Goal: Information Seeking & Learning: Compare options

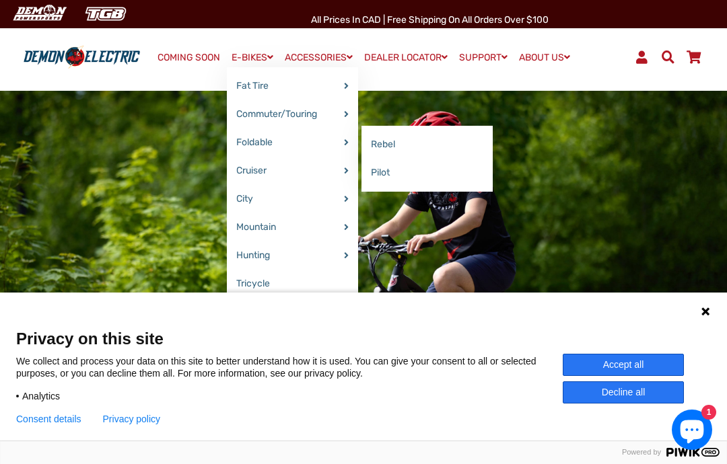
click at [380, 150] on link "Rebel" at bounding box center [426, 145] width 131 height 28
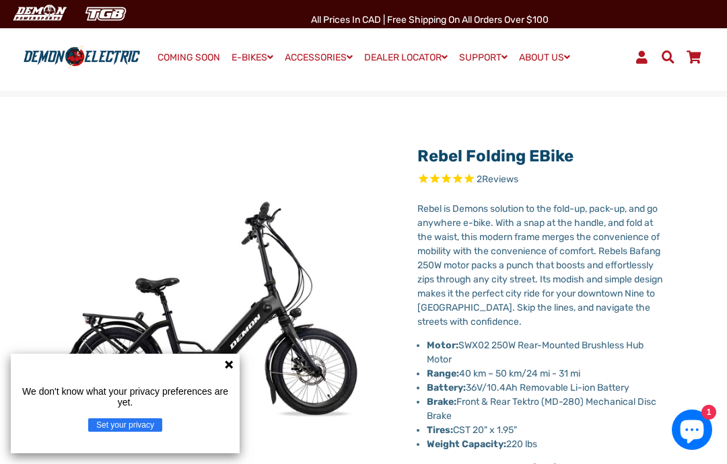
select select "******"
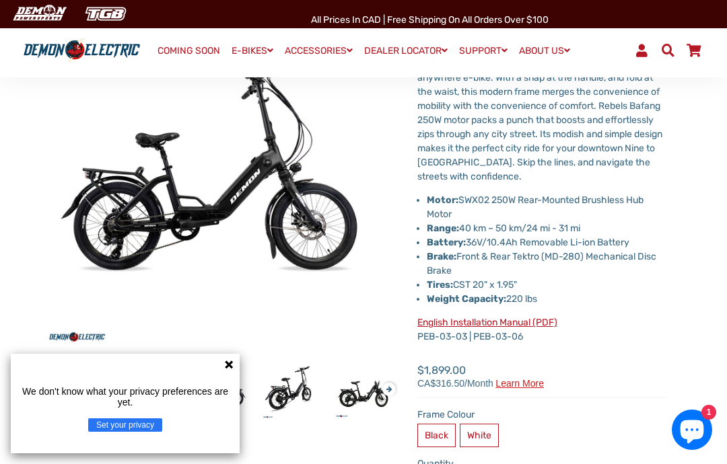
scroll to position [144, 0]
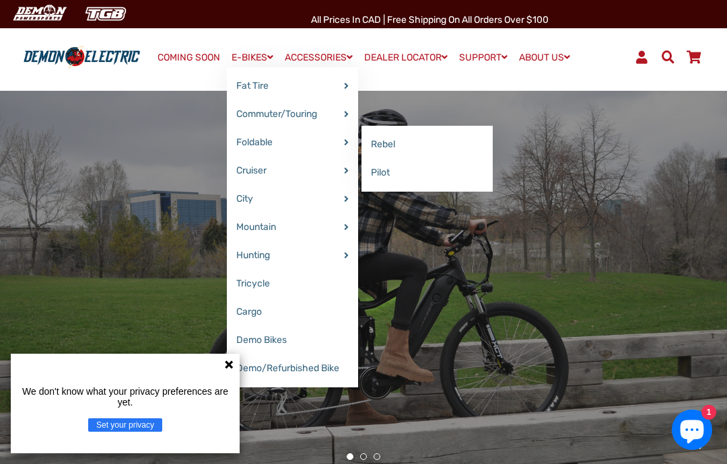
click at [381, 174] on link "Pilot" at bounding box center [426, 173] width 131 height 28
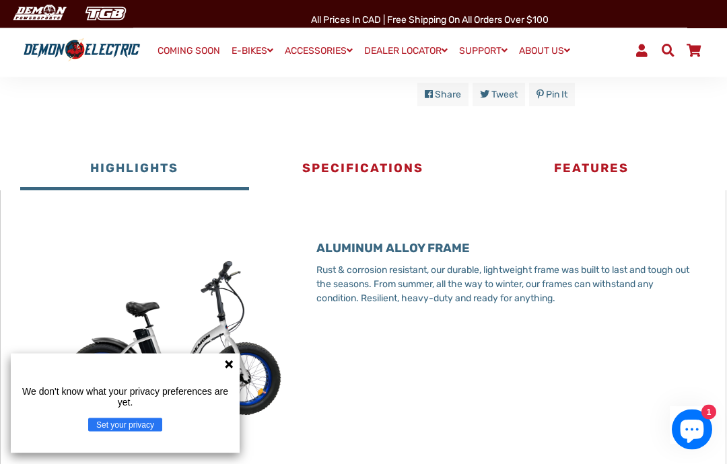
scroll to position [570, 0]
click at [355, 164] on button "Specifications" at bounding box center [363, 170] width 229 height 40
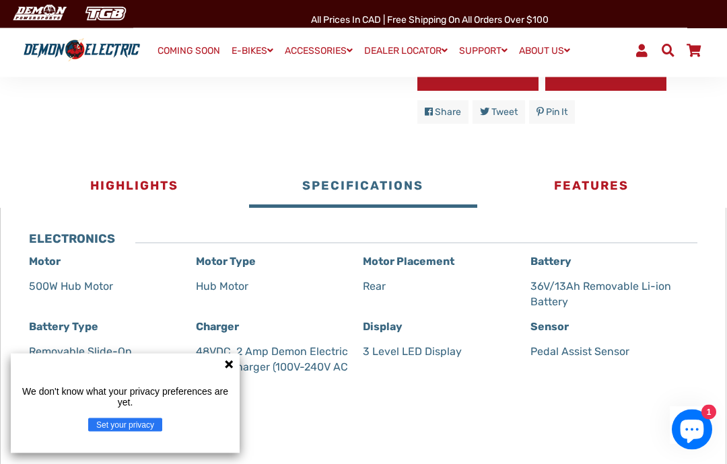
scroll to position [552, 0]
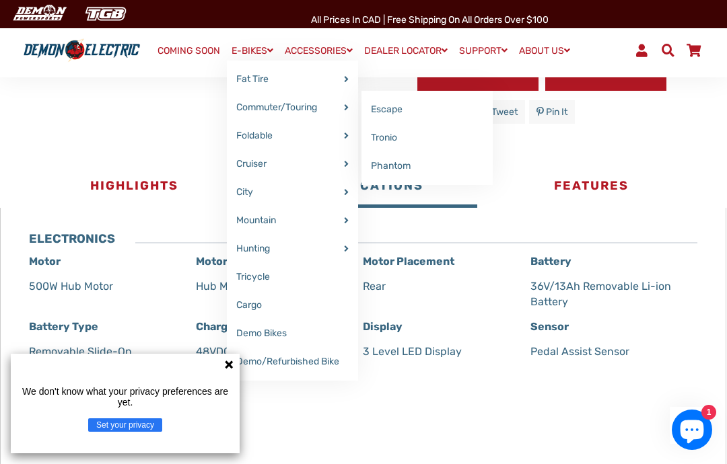
click at [377, 166] on link "Phantom" at bounding box center [426, 166] width 131 height 28
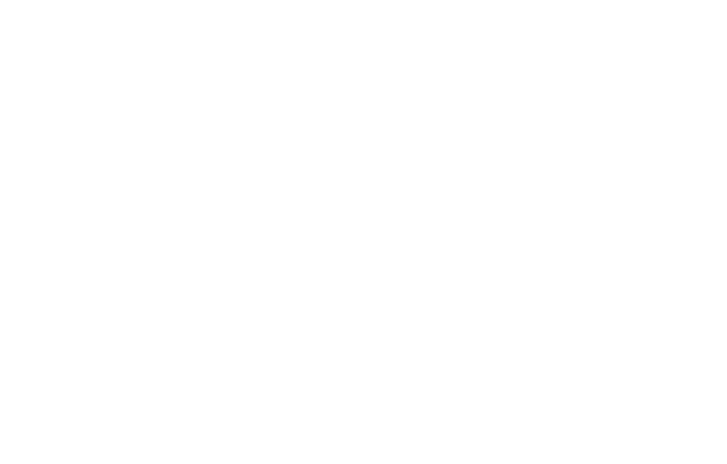
select select "******"
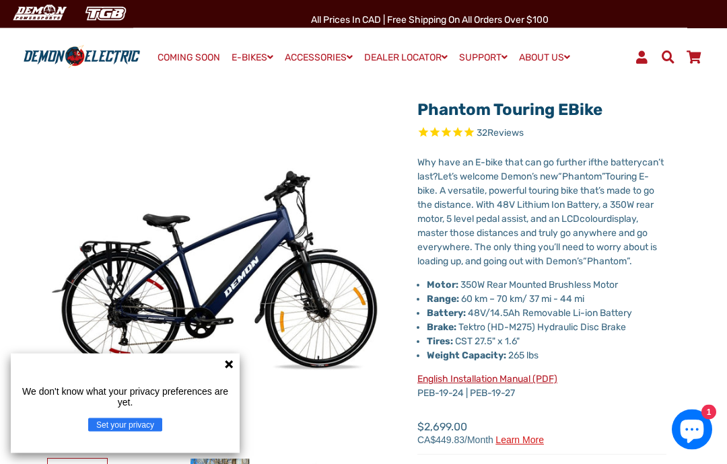
select select "******"
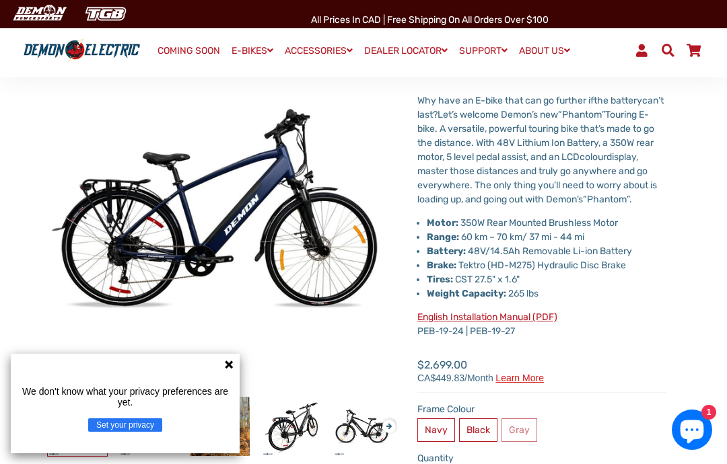
scroll to position [108, 0]
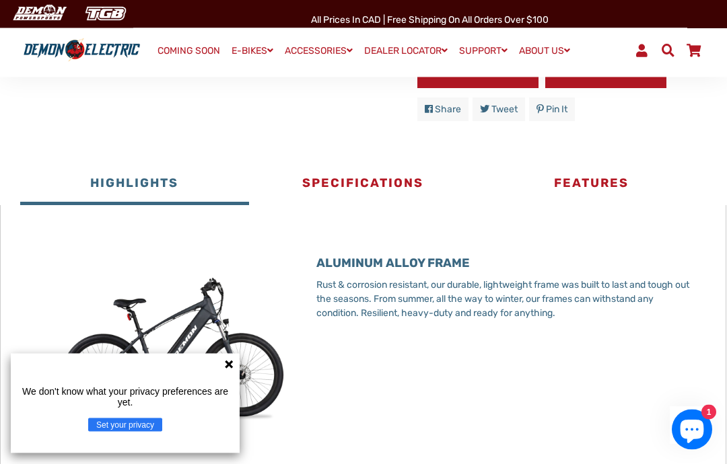
click at [363, 192] on button "Specifications" at bounding box center [363, 185] width 229 height 40
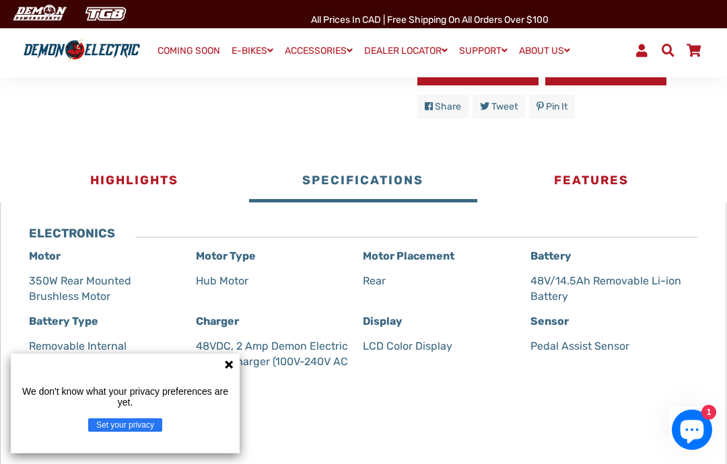
scroll to position [606, 0]
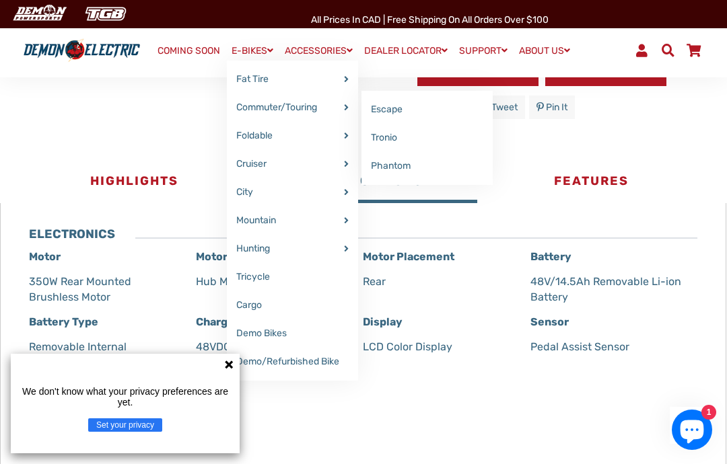
click at [379, 110] on link "Escape" at bounding box center [426, 110] width 131 height 28
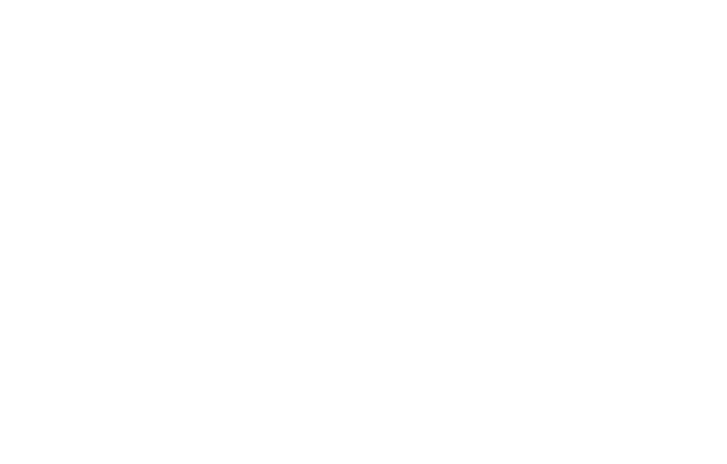
select select "******"
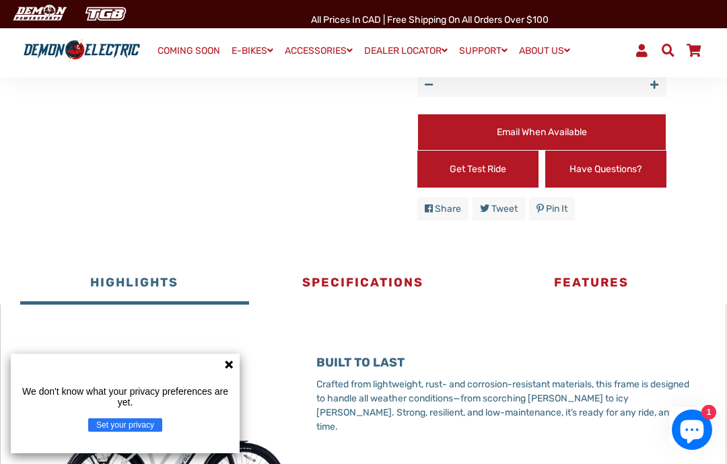
scroll to position [725, 0]
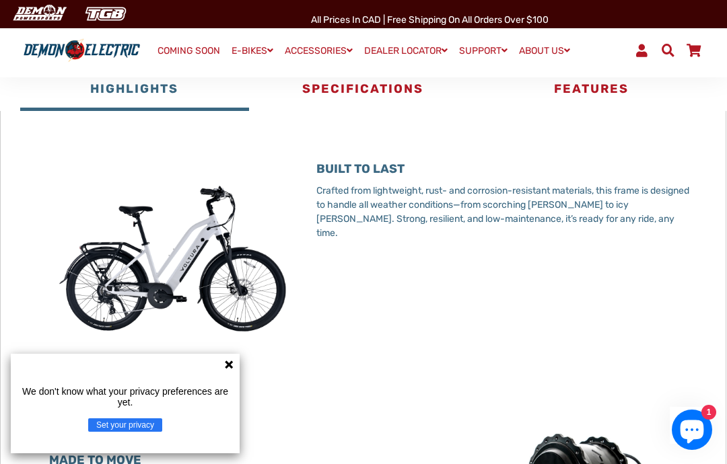
click at [357, 104] on button "Specifications" at bounding box center [363, 91] width 229 height 40
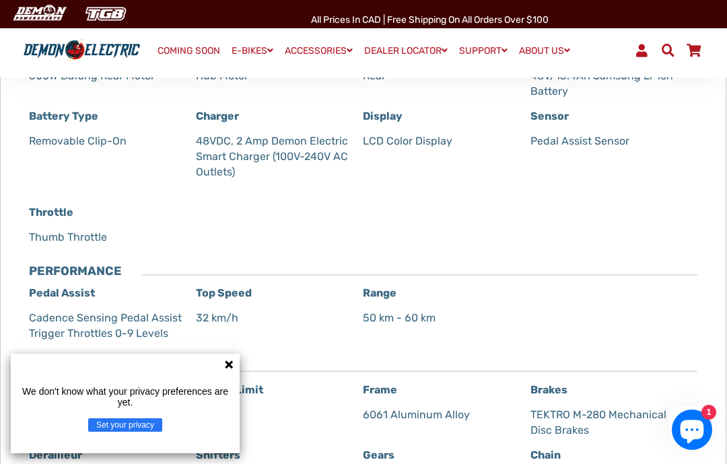
scroll to position [836, 0]
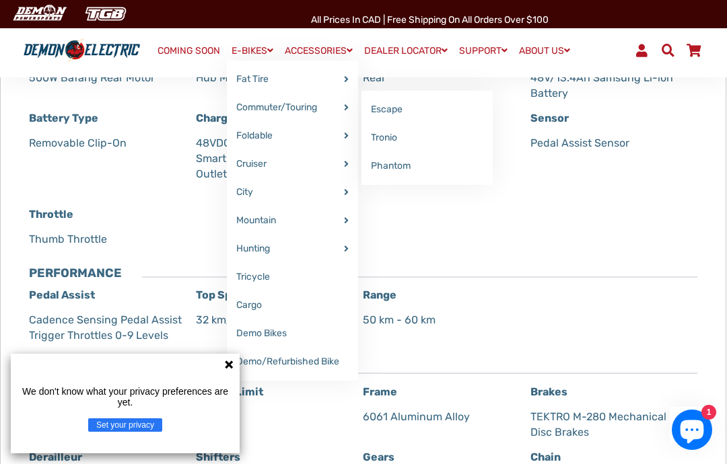
click at [377, 139] on link "Tronio" at bounding box center [426, 138] width 131 height 28
click at [79, 193] on div "Battery Type Removable Clip-On" at bounding box center [112, 158] width 167 height 96
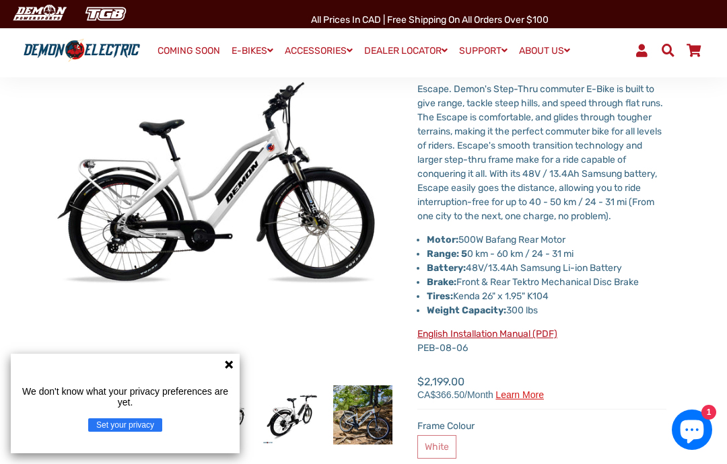
scroll to position [0, 0]
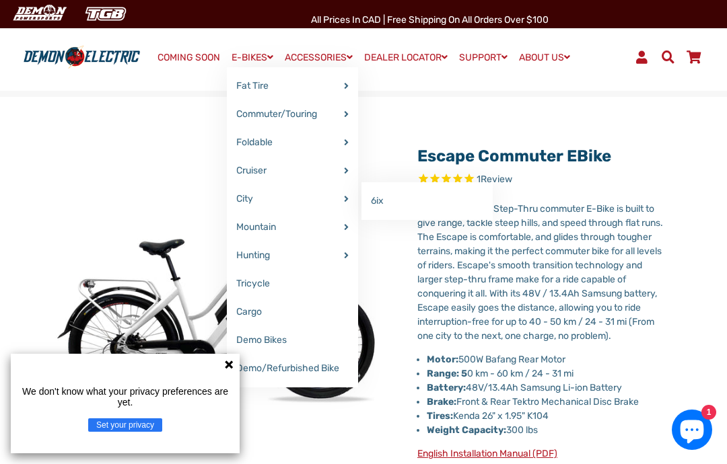
click at [377, 196] on link "6ix" at bounding box center [426, 201] width 131 height 28
click at [382, 178] on link "Davient" at bounding box center [426, 173] width 131 height 28
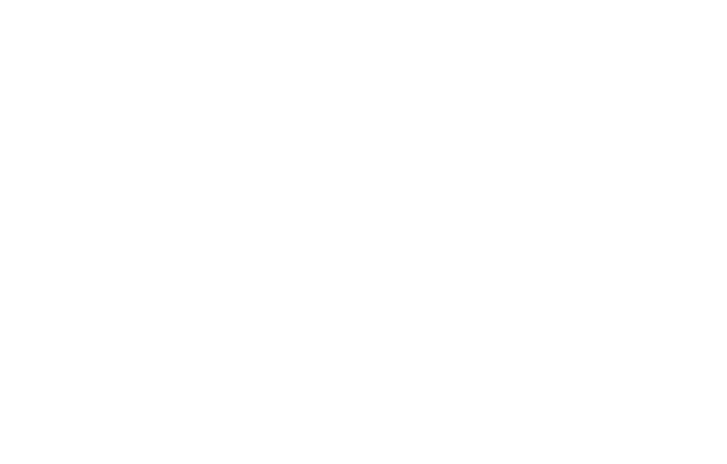
select select "******"
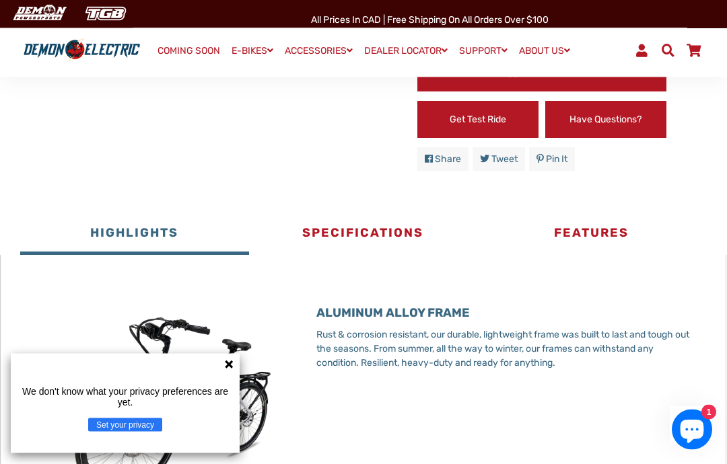
scroll to position [625, 0]
click at [369, 215] on button "Specifications" at bounding box center [363, 235] width 229 height 40
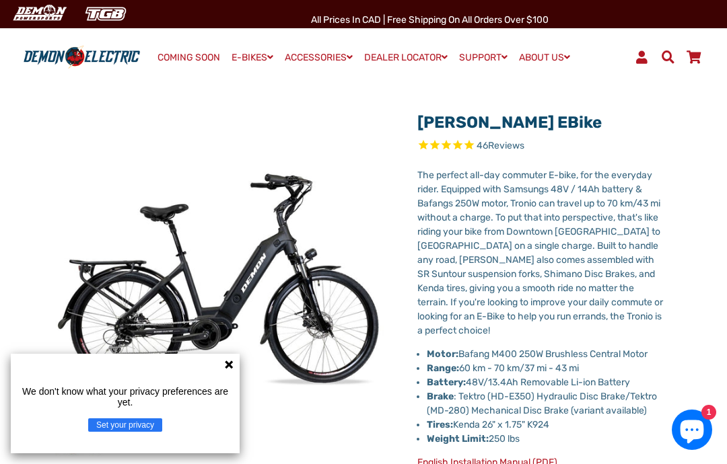
scroll to position [20, 0]
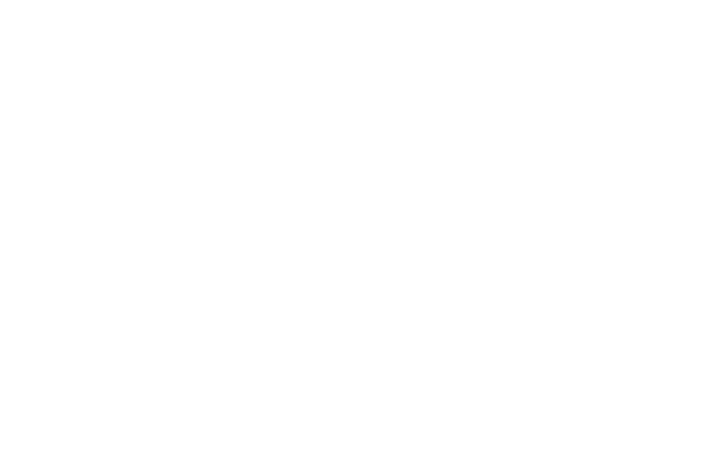
select select "******"
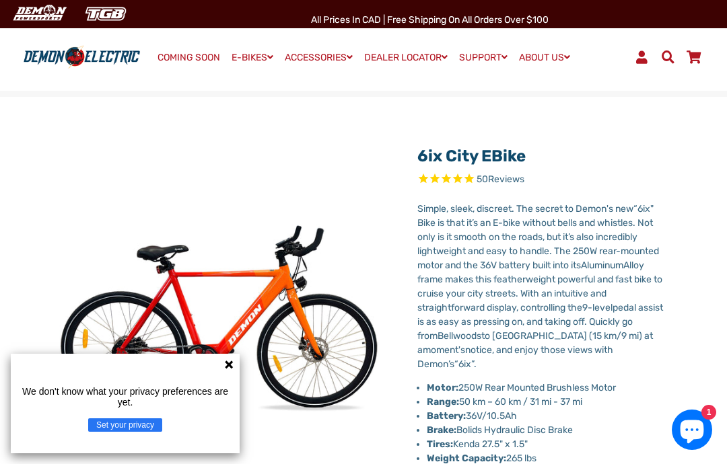
select select "******"
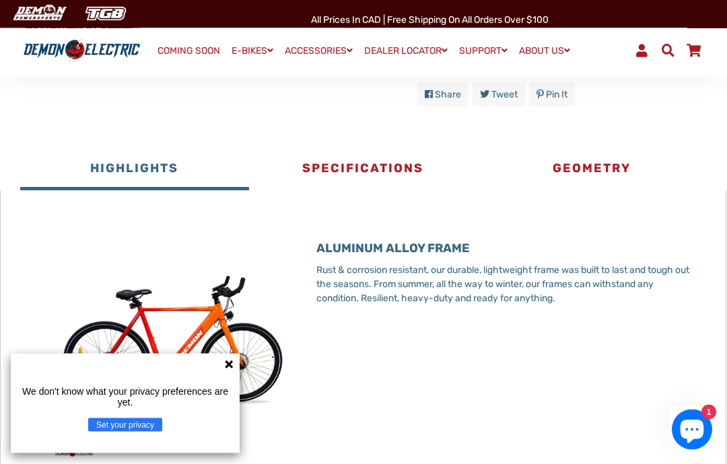
scroll to position [680, 0]
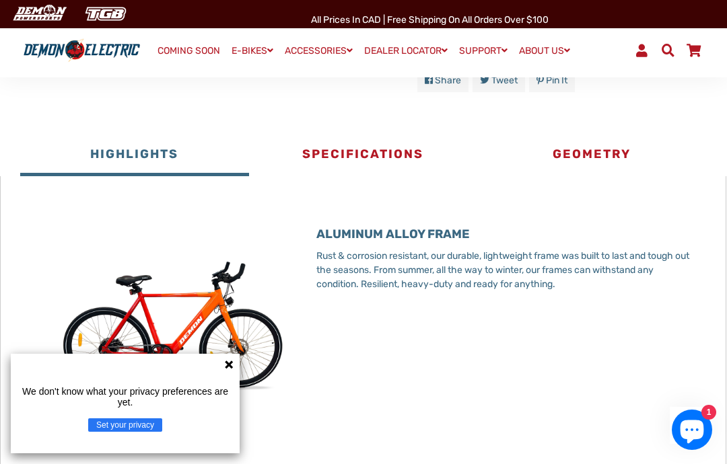
click at [372, 153] on button "Specifications" at bounding box center [363, 156] width 229 height 40
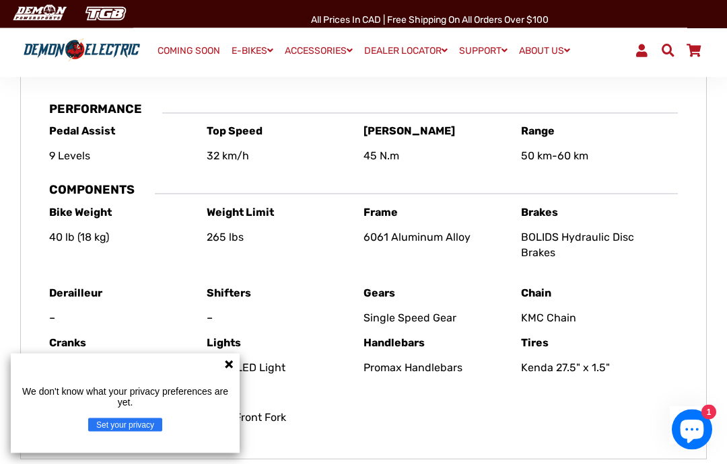
scroll to position [991, 0]
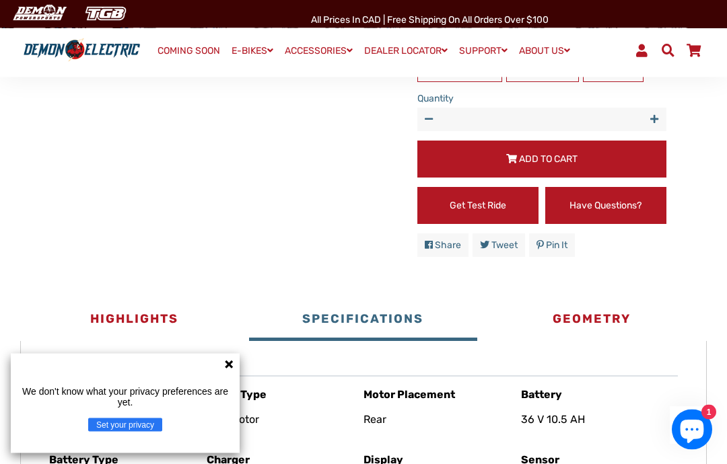
click at [597, 305] on button "Geometry" at bounding box center [591, 321] width 229 height 40
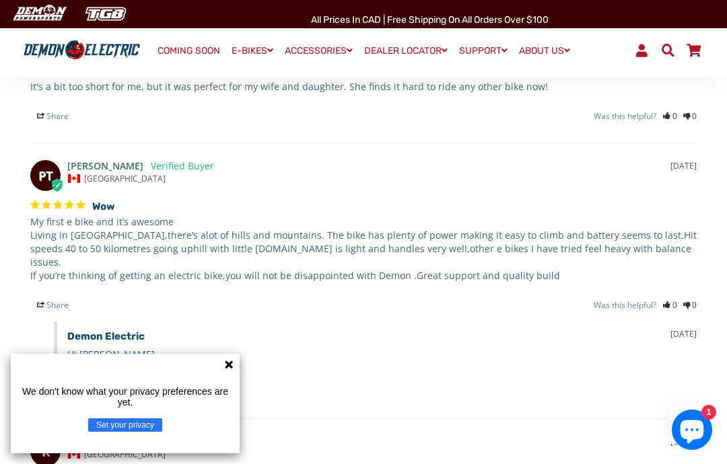
scroll to position [1465, 0]
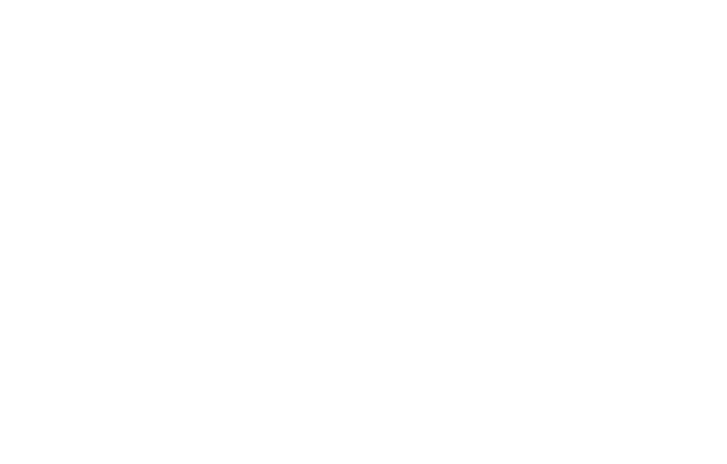
select select "******"
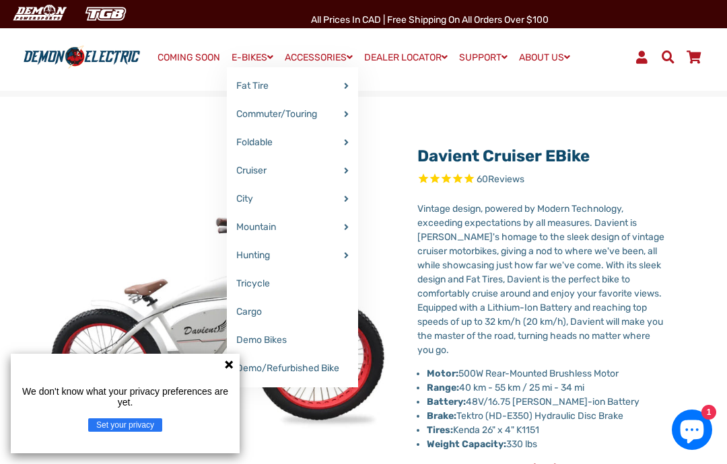
click at [244, 306] on link "Cargo" at bounding box center [292, 312] width 131 height 28
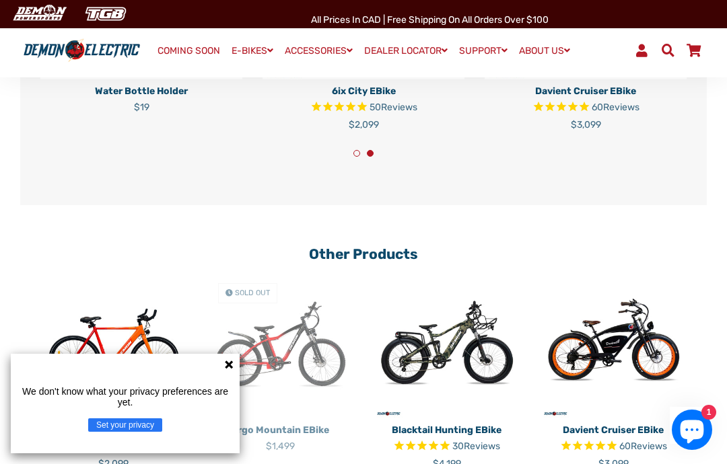
scroll to position [2619, 0]
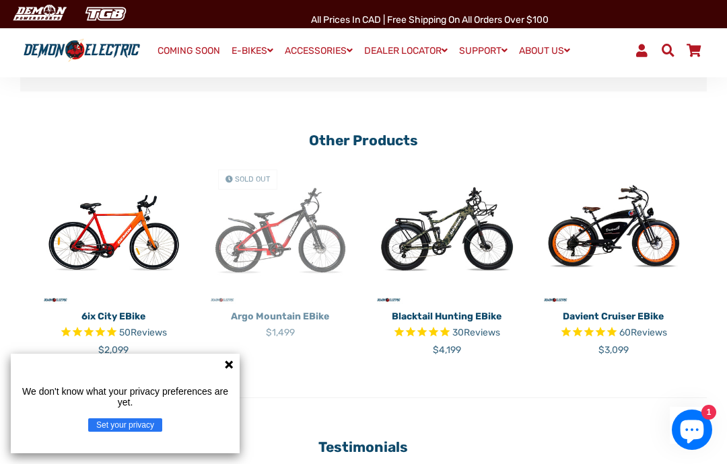
click at [112, 242] on img at bounding box center [113, 232] width 147 height 147
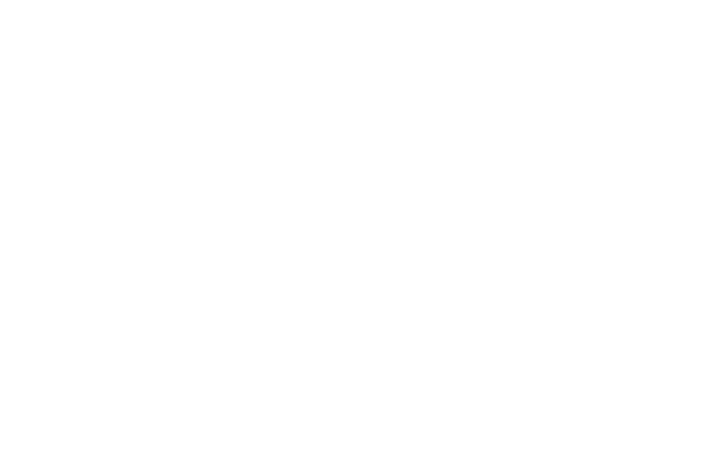
select select "******"
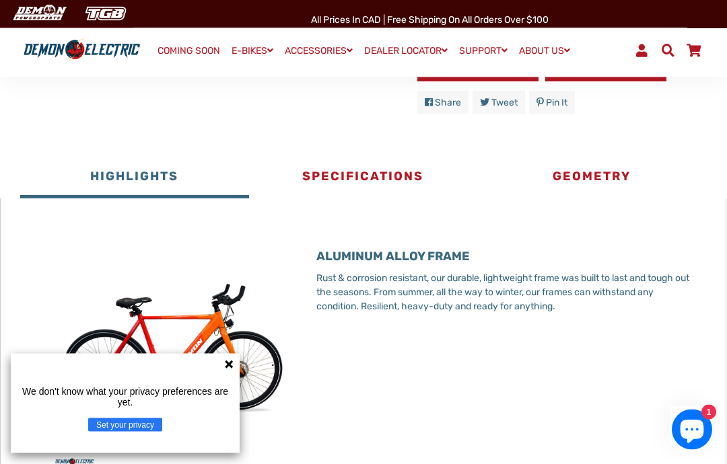
scroll to position [651, 0]
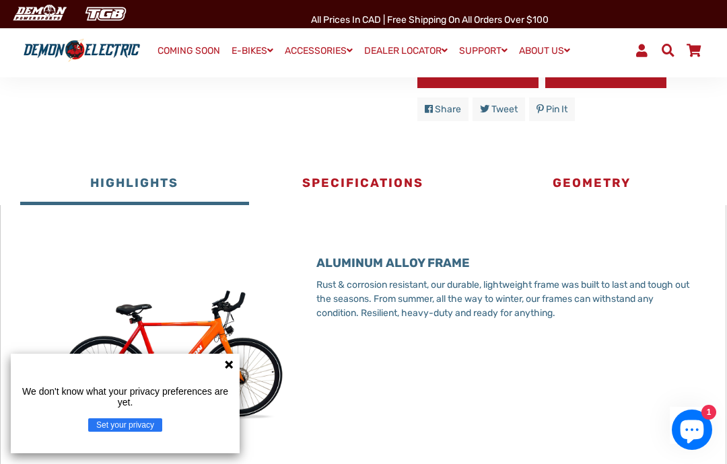
click at [367, 176] on button "Specifications" at bounding box center [363, 185] width 229 height 40
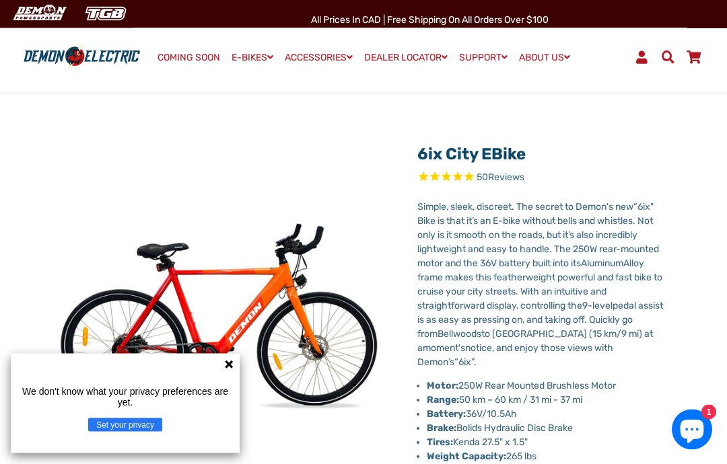
scroll to position [0, 0]
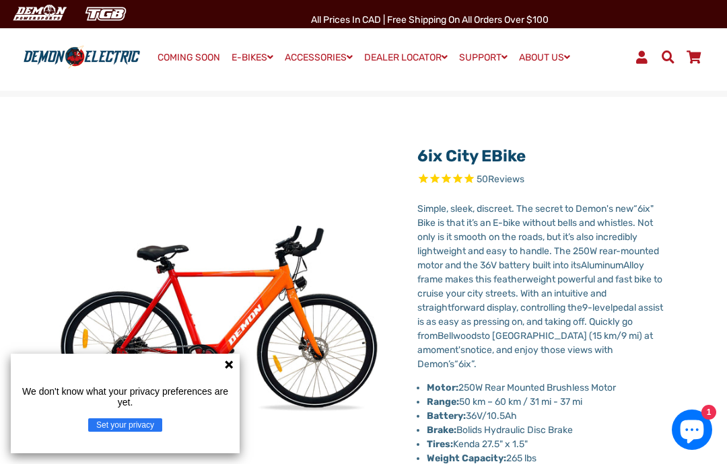
click at [508, 176] on span "Reviews" at bounding box center [506, 179] width 36 height 11
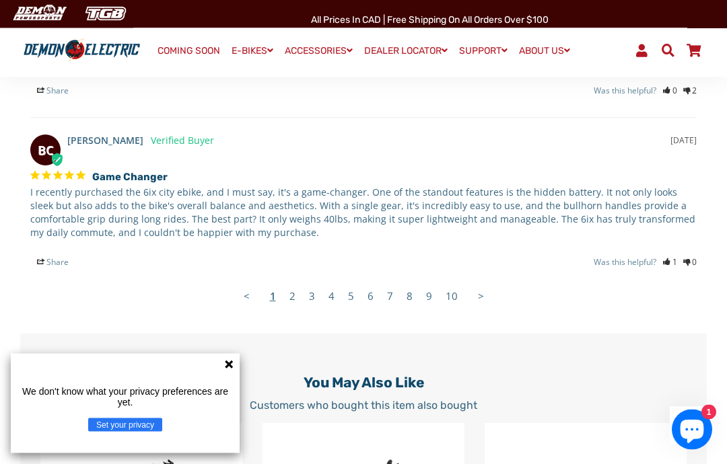
scroll to position [2255, 0]
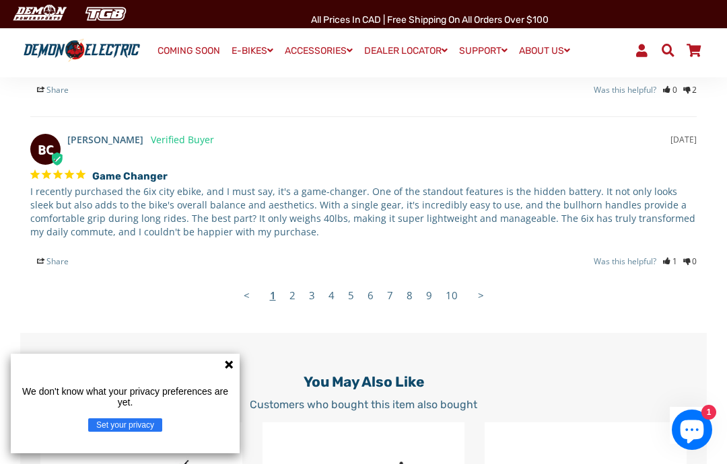
click at [473, 282] on link ">" at bounding box center [481, 295] width 20 height 27
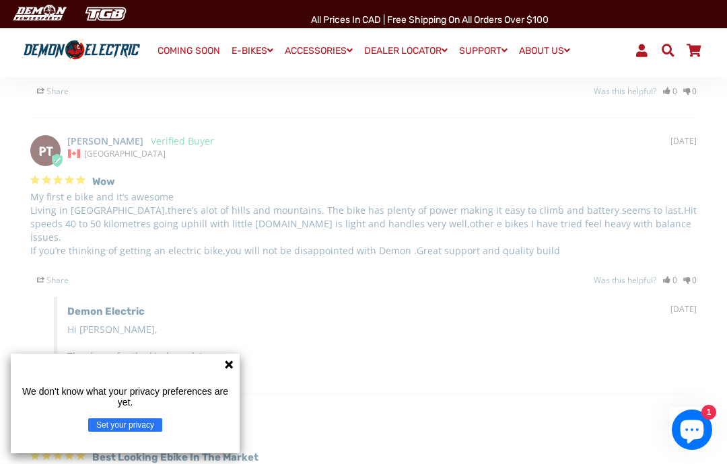
scroll to position [1679, 0]
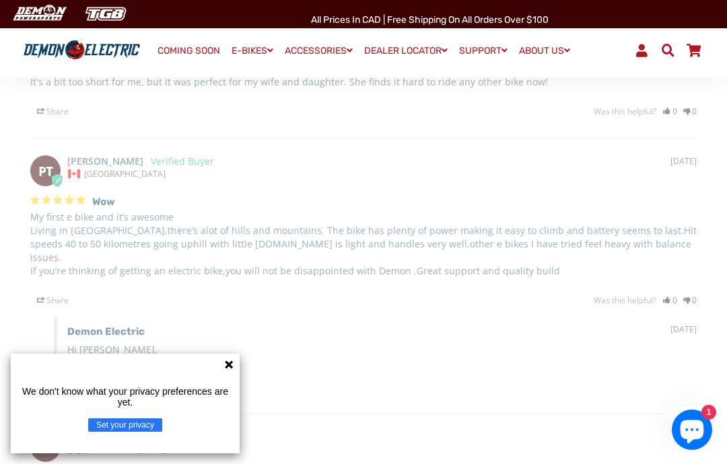
click at [227, 369] on icon at bounding box center [229, 365] width 8 height 8
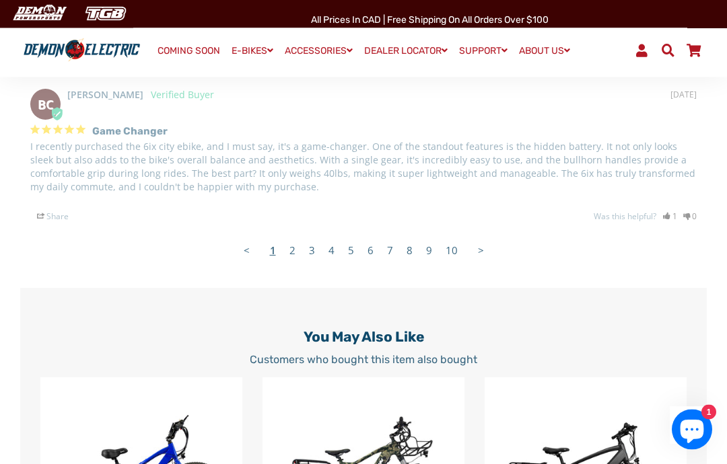
click at [478, 237] on link ">" at bounding box center [481, 250] width 20 height 27
click at [480, 244] on link ">" at bounding box center [481, 250] width 20 height 27
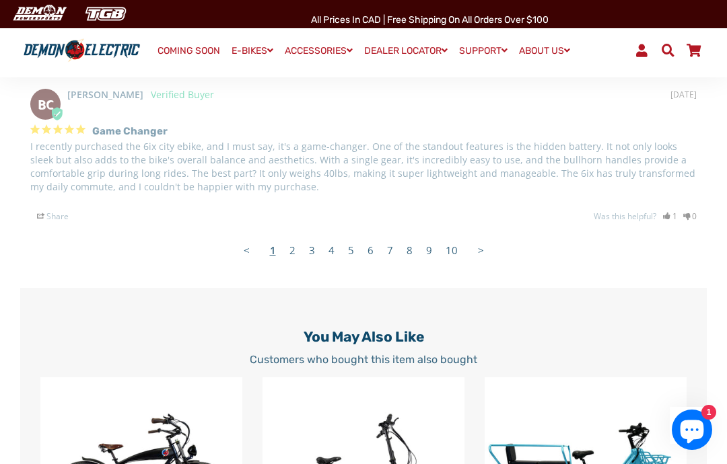
click at [293, 237] on link "2" at bounding box center [293, 250] width 20 height 27
click at [318, 237] on link "3" at bounding box center [312, 250] width 20 height 27
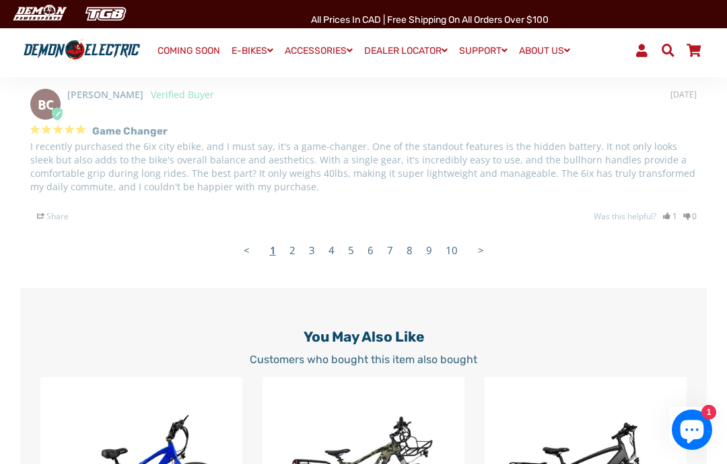
click at [336, 237] on link "4" at bounding box center [332, 250] width 20 height 27
click at [377, 237] on link "6" at bounding box center [371, 250] width 20 height 27
click at [422, 237] on link "9" at bounding box center [429, 250] width 20 height 27
click at [453, 243] on link "10" at bounding box center [452, 250] width 26 height 27
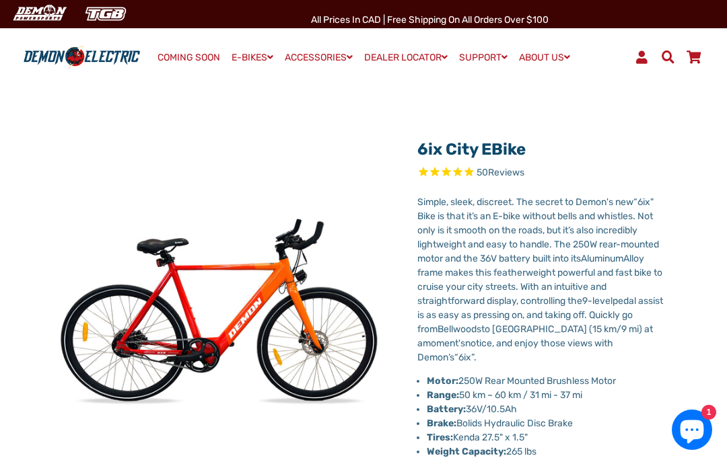
scroll to position [11, 0]
